Goal: Task Accomplishment & Management: Use online tool/utility

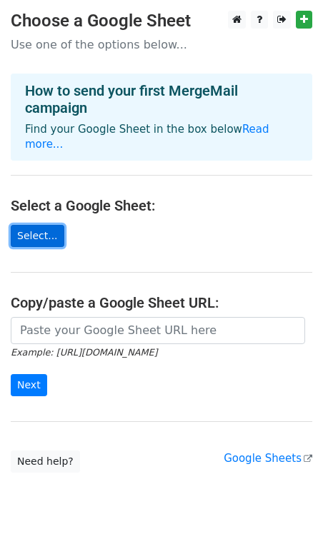
click at [39, 225] on link "Select..." at bounding box center [38, 236] width 54 height 22
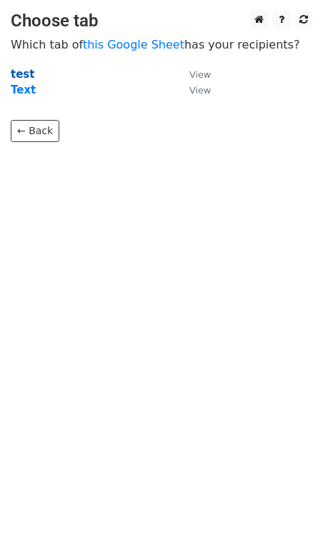
click at [26, 71] on strong "test" at bounding box center [23, 74] width 24 height 13
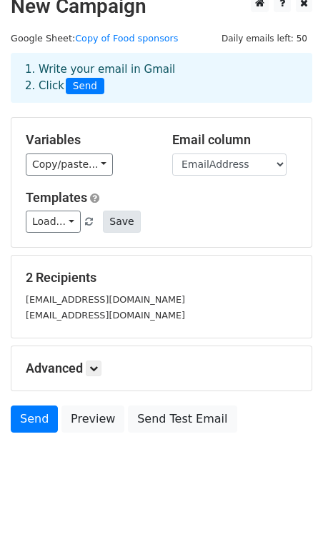
scroll to position [31, 0]
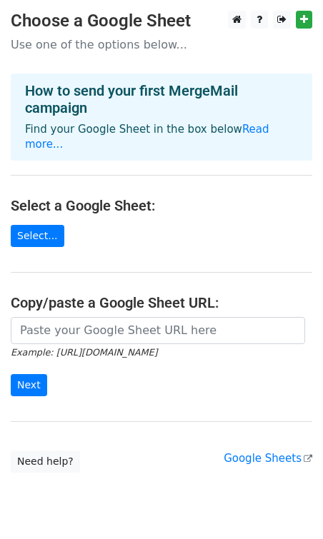
scroll to position [33, 0]
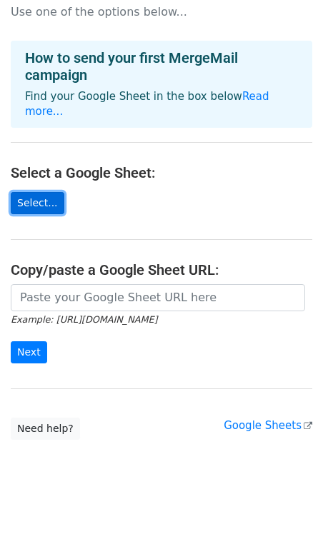
click at [51, 192] on link "Select..." at bounding box center [38, 203] width 54 height 22
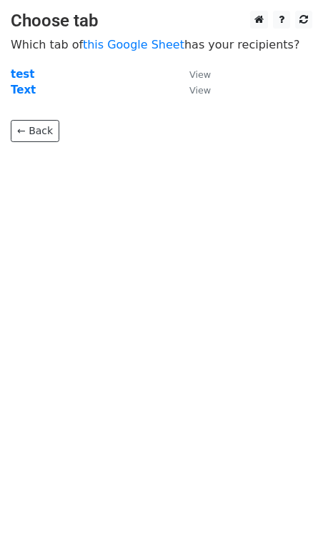
click at [35, 76] on td "test" at bounding box center [93, 74] width 164 height 16
click at [21, 74] on strong "test" at bounding box center [23, 74] width 24 height 13
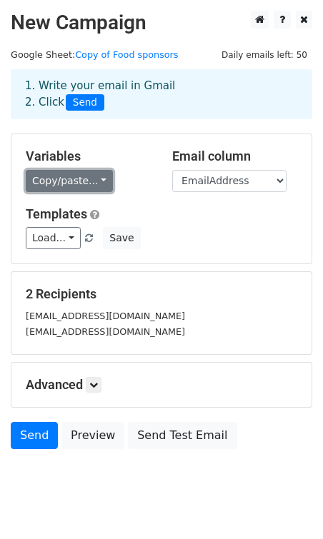
click at [96, 181] on link "Copy/paste..." at bounding box center [69, 181] width 87 height 22
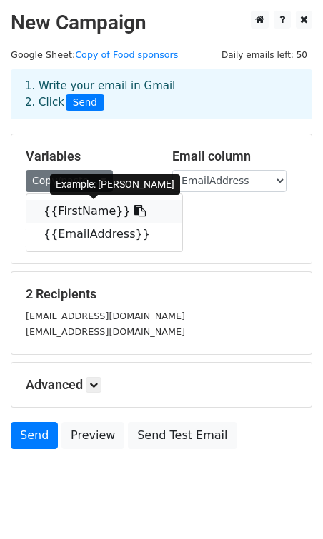
click at [95, 209] on link "{{FirstName}}" at bounding box center [104, 211] width 156 height 23
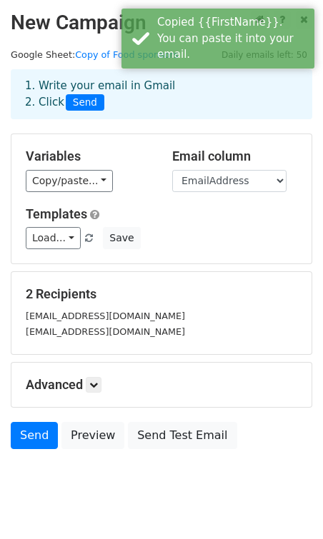
scroll to position [31, 0]
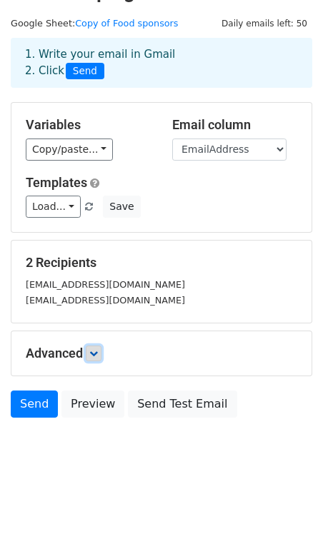
click at [96, 353] on icon at bounding box center [93, 353] width 9 height 9
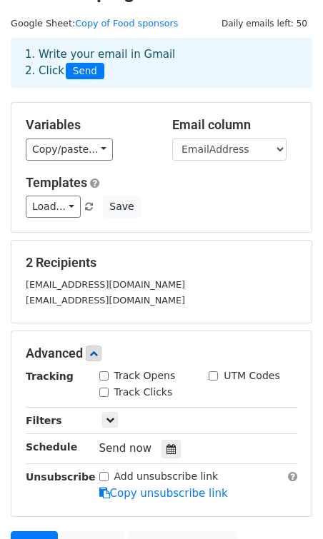
click at [107, 378] on input "Track Opens" at bounding box center [103, 375] width 9 height 9
checkbox input "true"
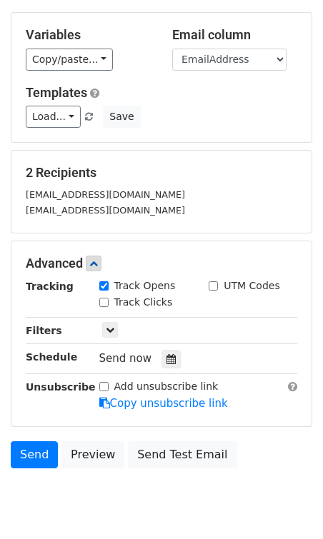
scroll to position [123, 0]
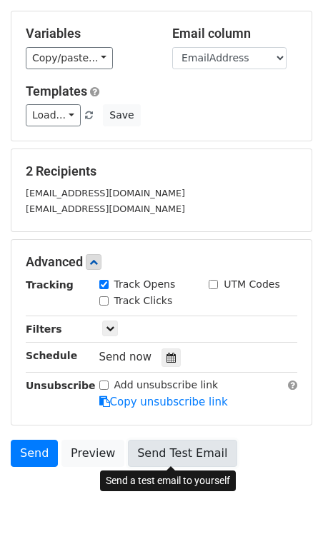
click at [171, 455] on link "Send Test Email" at bounding box center [182, 453] width 109 height 27
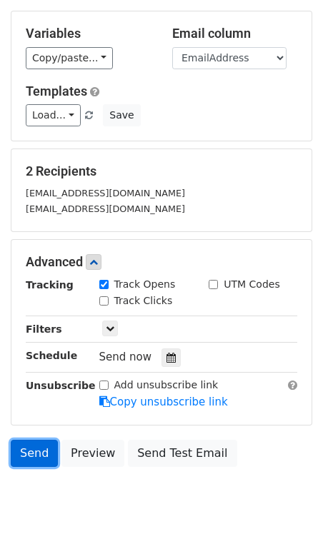
click at [39, 453] on link "Send" at bounding box center [34, 453] width 47 height 27
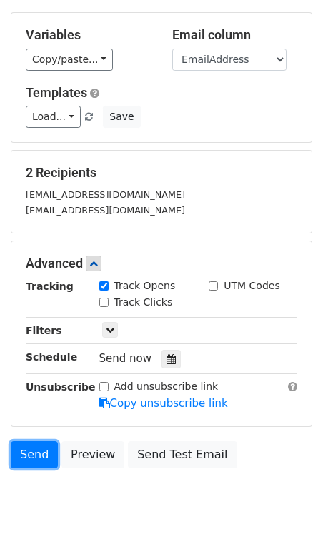
scroll to position [171, 0]
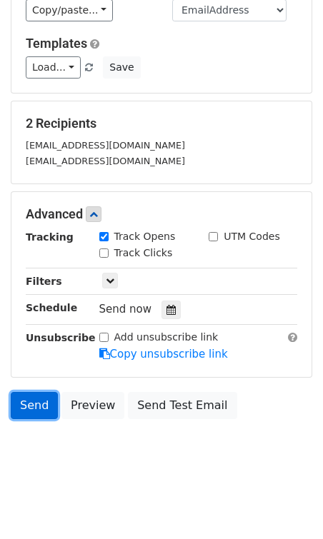
click at [27, 409] on link "Send" at bounding box center [34, 405] width 47 height 27
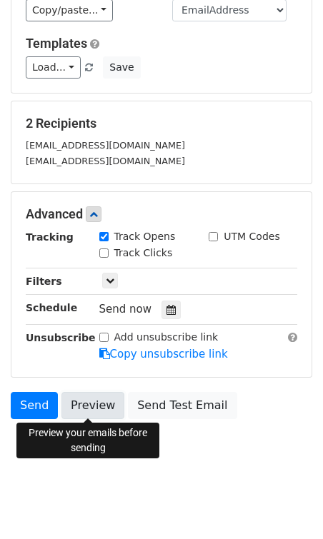
click at [94, 408] on link "Preview" at bounding box center [92, 405] width 63 height 27
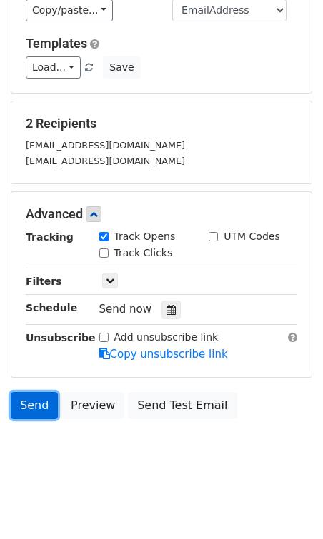
click at [23, 402] on link "Send" at bounding box center [34, 405] width 47 height 27
click at [32, 403] on link "Send" at bounding box center [34, 405] width 47 height 27
